Goal: Transaction & Acquisition: Purchase product/service

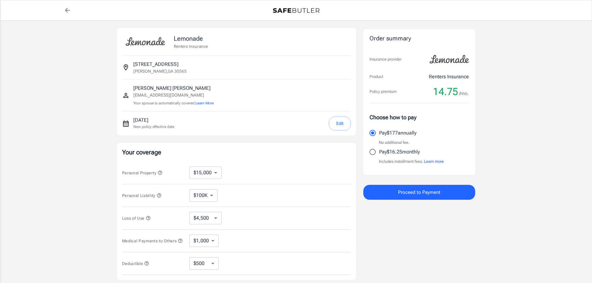
select select "15000"
select select "500"
click at [206, 173] on select "$10,000 $15,000 $20,000 $25,000 $30,000 $40,000 $50,000 $100K $150K $200K $250K" at bounding box center [205, 173] width 32 height 12
select select "10000"
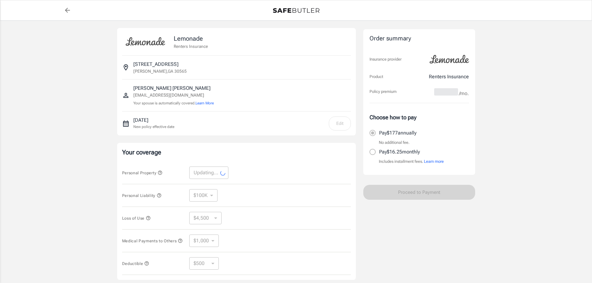
select select "10000"
select select "3000"
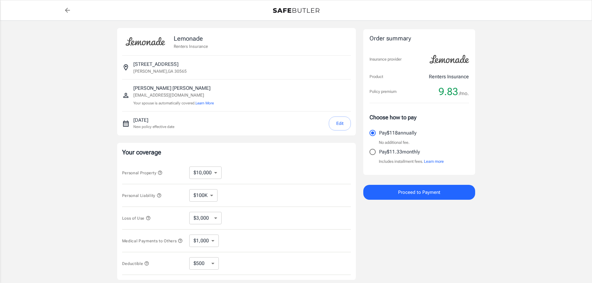
scroll to position [31, 0]
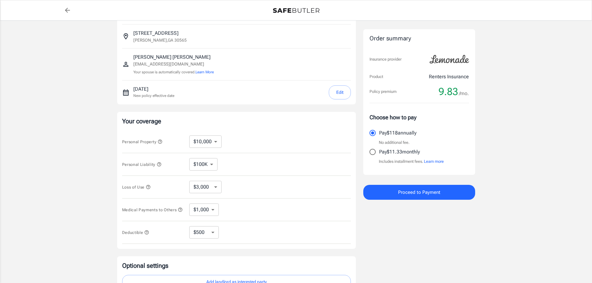
click at [213, 236] on select "$250 $500 $1,000 $2,500" at bounding box center [204, 232] width 30 height 12
select select "1000"
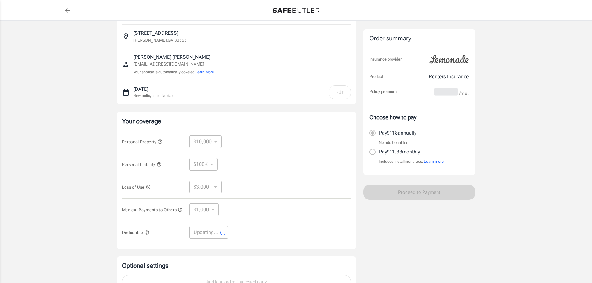
select select "1000"
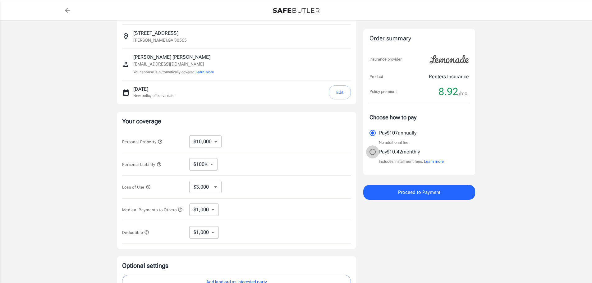
click at [375, 152] on input "Pay $10.42 monthly" at bounding box center [372, 151] width 13 height 13
radio input "true"
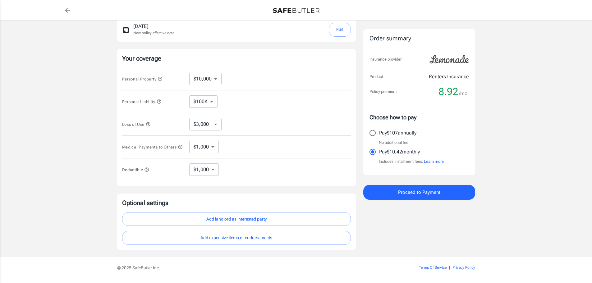
scroll to position [83, 0]
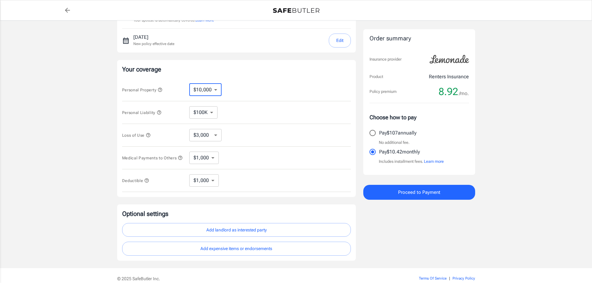
click at [217, 90] on select "$10,000 $15,000 $20,000 $25,000 $30,000 $40,000 $50,000 $100K $150K $200K $250K" at bounding box center [205, 90] width 32 height 12
select select "100000"
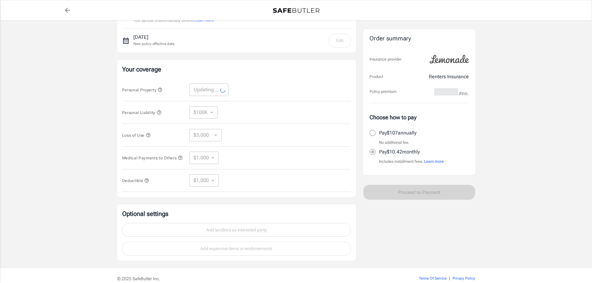
select select "100000"
select select "30000"
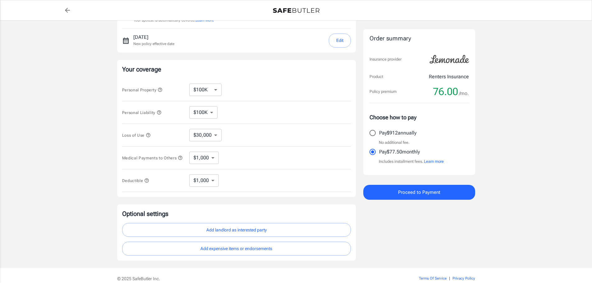
click at [204, 88] on select "$10,000 $15,000 $20,000 $25,000 $30,000 $40,000 $50,000 $100K $150K $200K $250K" at bounding box center [205, 90] width 32 height 12
select select "50000"
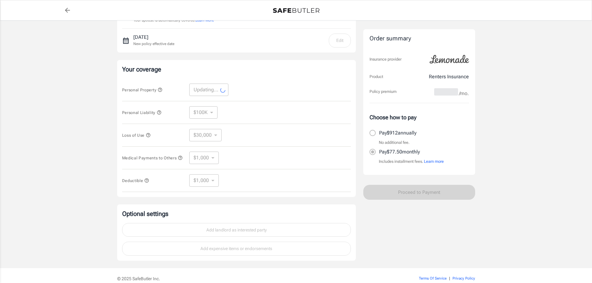
select select "50000"
select select "15000"
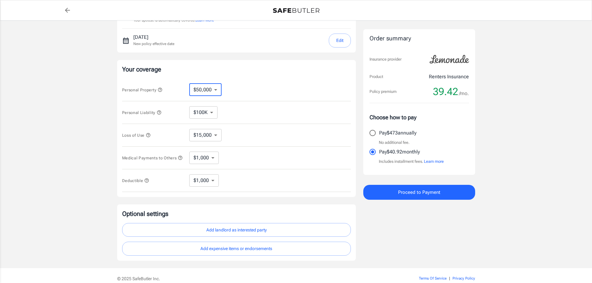
click at [214, 90] on select "$10,000 $15,000 $20,000 $25,000 $30,000 $40,000 $50,000 $100K $150K $200K $250K" at bounding box center [205, 90] width 32 height 12
select select "30000"
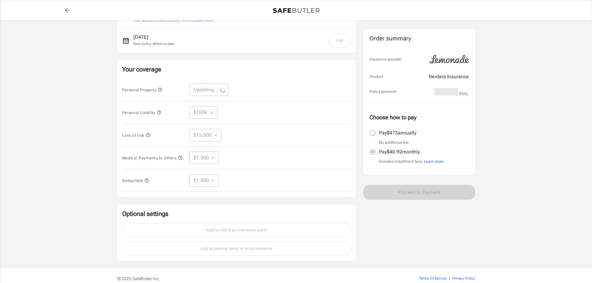
select select "30000"
select select "9000"
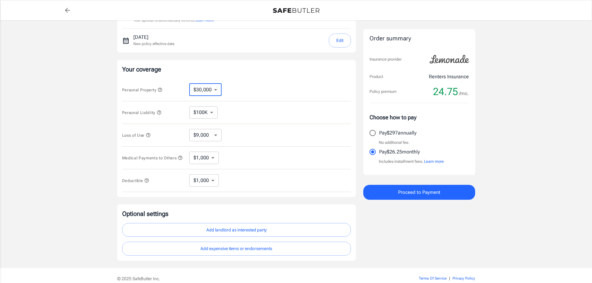
click at [213, 88] on select "$10,000 $15,000 $20,000 $25,000 $30,000 $40,000 $50,000 $100K $150K $200K $250K" at bounding box center [205, 90] width 32 height 12
select select "25000"
select select "7500"
click at [208, 112] on select "$100K $300K $500K" at bounding box center [203, 112] width 28 height 12
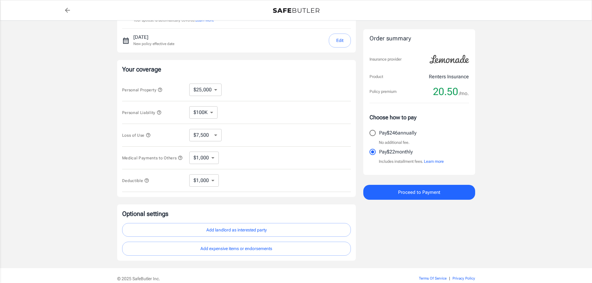
click at [238, 100] on div "Personal Property $10,000 $15,000 $20,000 $25,000 $30,000 $40,000 $50,000 $100K…" at bounding box center [236, 90] width 229 height 23
click at [216, 135] on select "$7,500 $13,500 $19,500 $28,500 $43,500 $64,500 $94,500 $136K $200K" at bounding box center [205, 135] width 32 height 12
click at [255, 118] on div "Personal Liability $100K $300K $500K ​" at bounding box center [236, 112] width 229 height 23
click at [211, 181] on select "$250 $500 $1,000 $2,500" at bounding box center [204, 180] width 30 height 12
select select "2500"
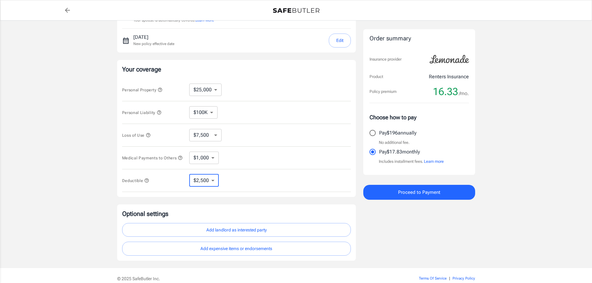
click at [209, 184] on select "$250 $500 $1,000 $2,500" at bounding box center [204, 180] width 30 height 12
select select "1000"
click at [205, 182] on select "$250 $500 $1,000 $2,500" at bounding box center [204, 180] width 30 height 12
select select "500"
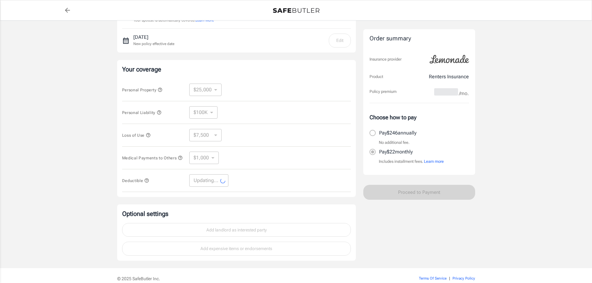
select select "500"
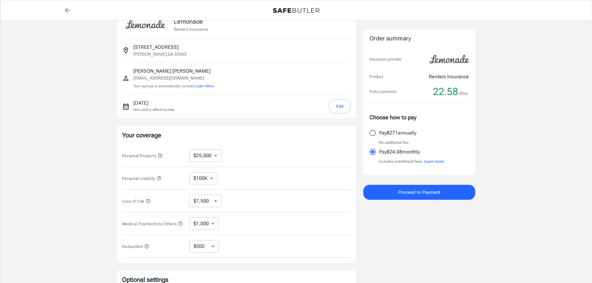
scroll to position [31, 0]
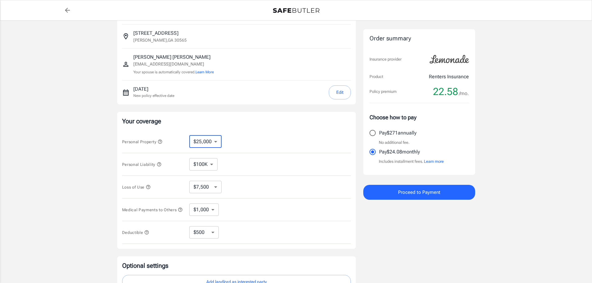
click at [216, 140] on select "$10,000 $15,000 $20,000 $25,000 $30,000 $40,000 $50,000 $100K $150K $200K $250K" at bounding box center [205, 141] width 32 height 12
select select "30000"
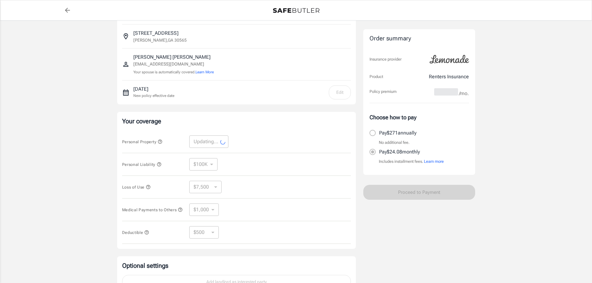
select select "30000"
select select "9000"
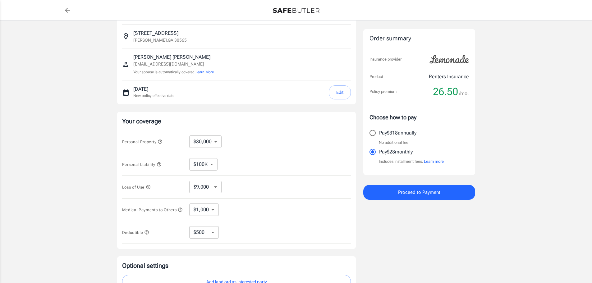
click at [214, 140] on select "$10,000 $15,000 $20,000 $25,000 $30,000 $40,000 $50,000 $100K $150K $200K $250K" at bounding box center [205, 141] width 32 height 12
select select "40000"
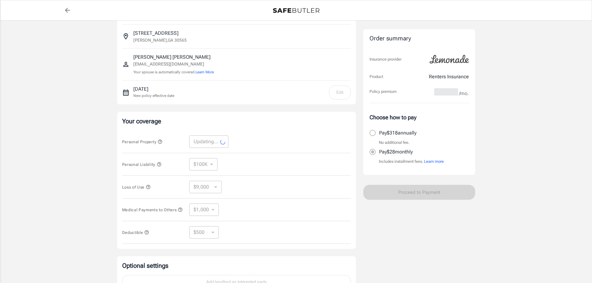
select select "40000"
select select "12000"
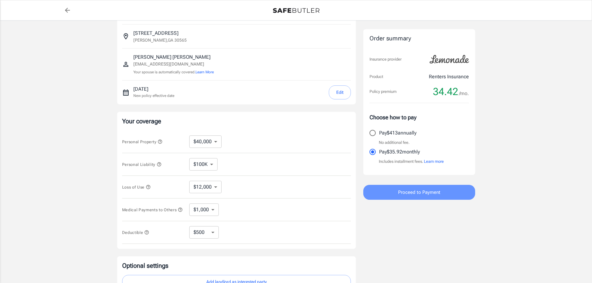
click at [406, 190] on span "Proceed to Payment" at bounding box center [419, 192] width 42 height 8
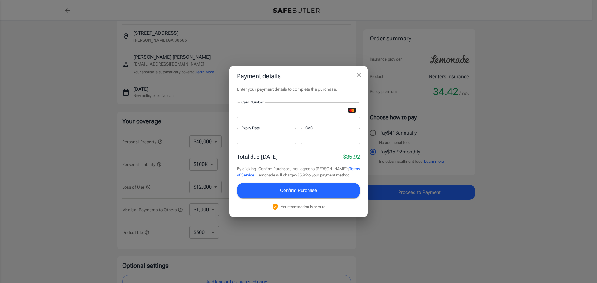
click at [285, 149] on p "​" at bounding box center [266, 148] width 50 height 6
click at [360, 73] on icon "close" at bounding box center [358, 75] width 4 height 4
